Goal: Task Accomplishment & Management: Use online tool/utility

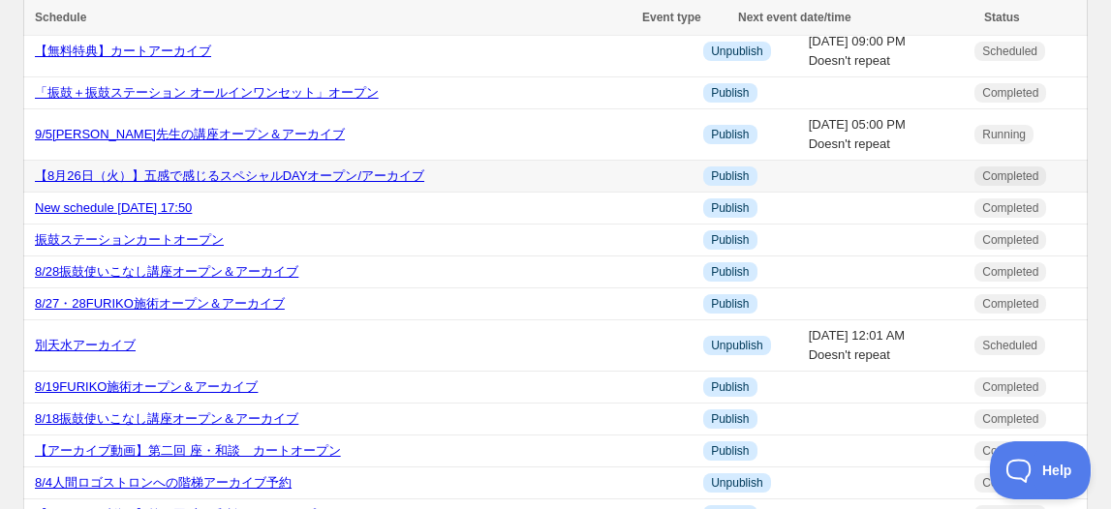
scroll to position [175, 0]
click at [77, 338] on link "別天水アーカイブ" at bounding box center [85, 345] width 101 height 15
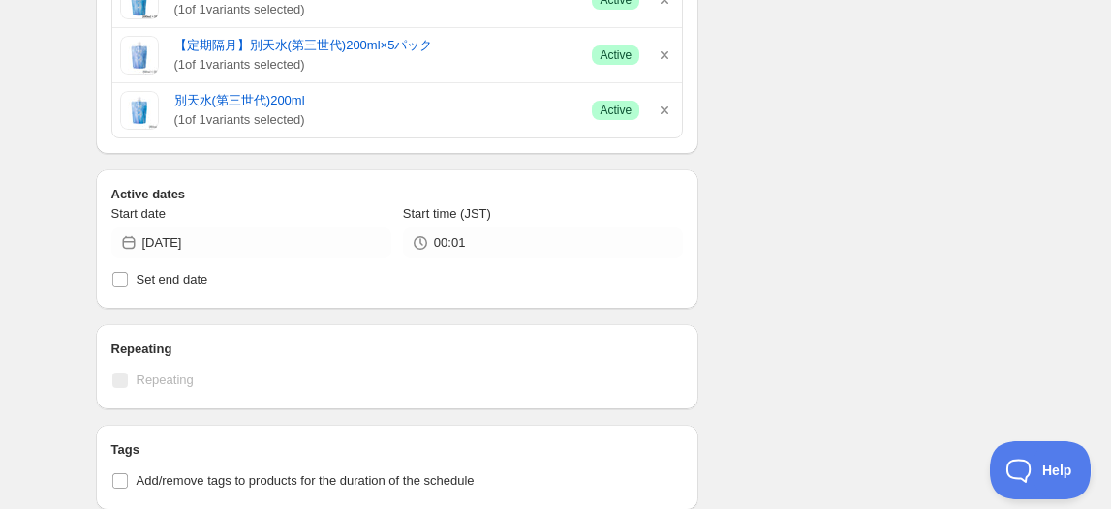
scroll to position [616, 0]
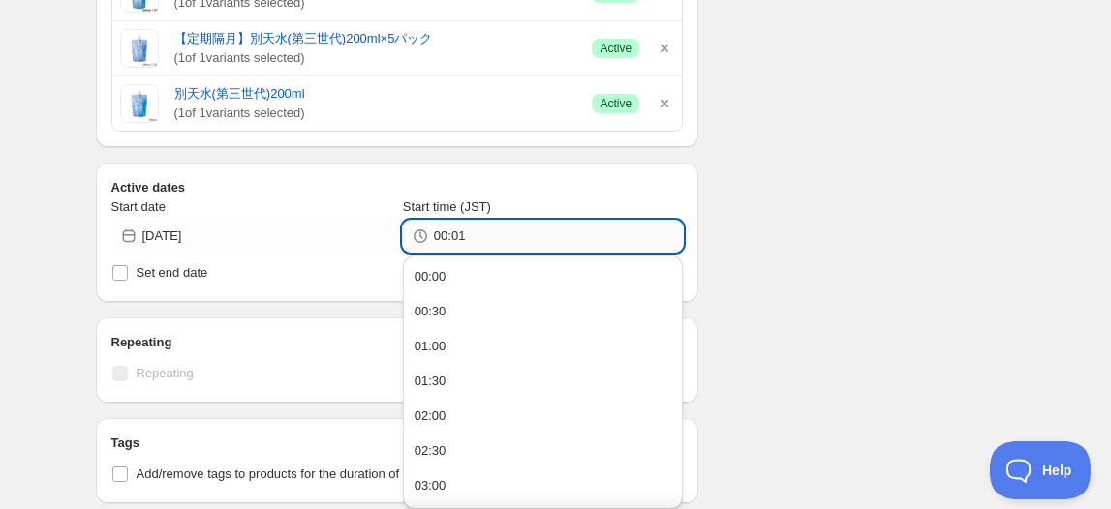
click at [466, 234] on input "00:01" at bounding box center [558, 236] width 249 height 31
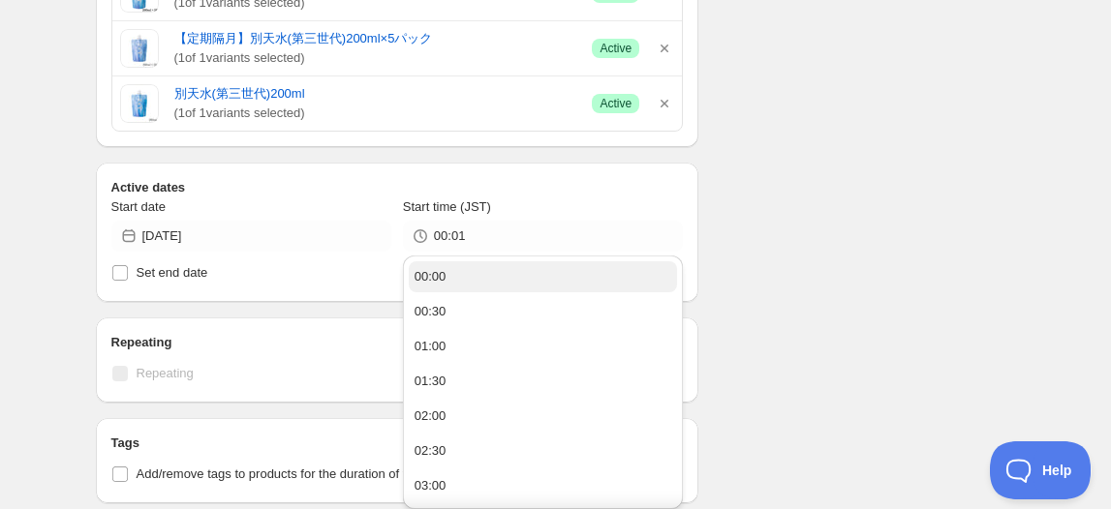
click at [444, 270] on div "00:00" at bounding box center [431, 276] width 32 height 19
type input "00:00"
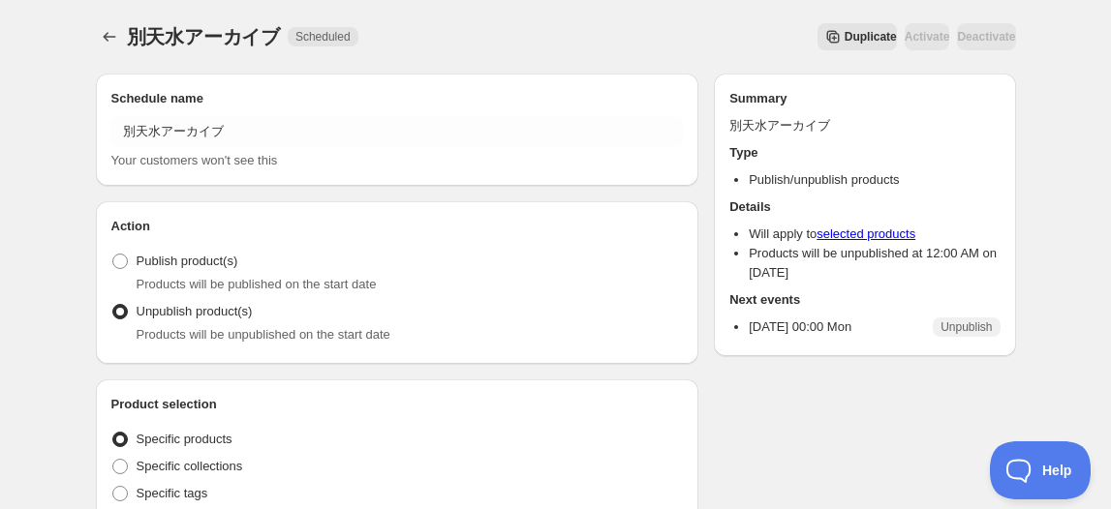
scroll to position [352, 0]
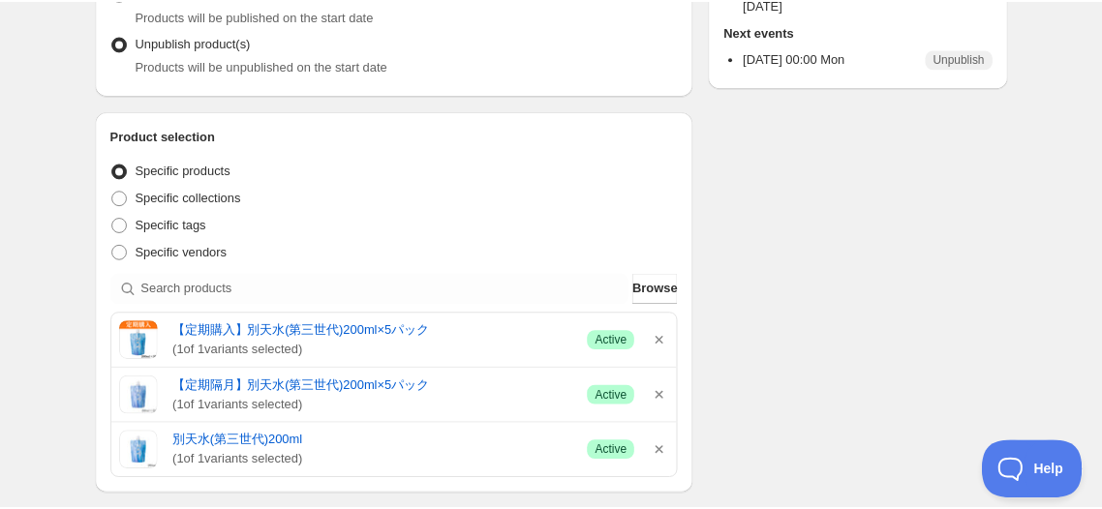
scroll to position [113, 0]
